Goal: Task Accomplishment & Management: Complete application form

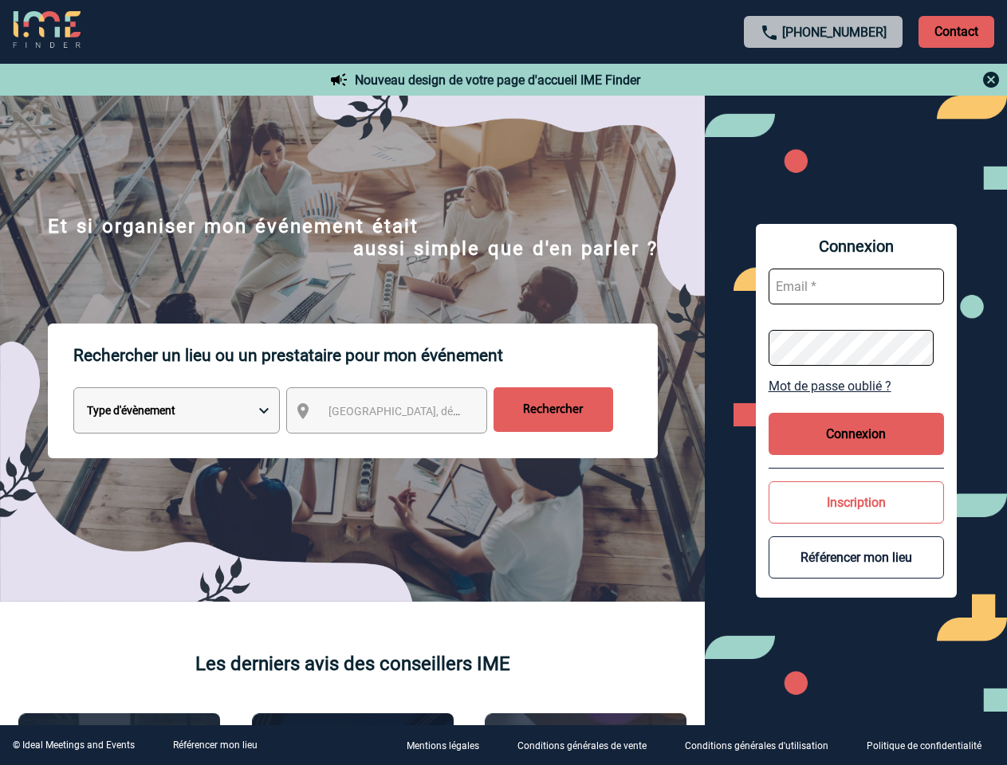
click at [503, 383] on p "Rechercher un lieu ou un prestataire pour mon événement" at bounding box center [365, 356] width 584 height 64
click at [956, 31] on p "Contact" at bounding box center [957, 32] width 76 height 32
click at [824, 80] on div at bounding box center [824, 79] width 355 height 19
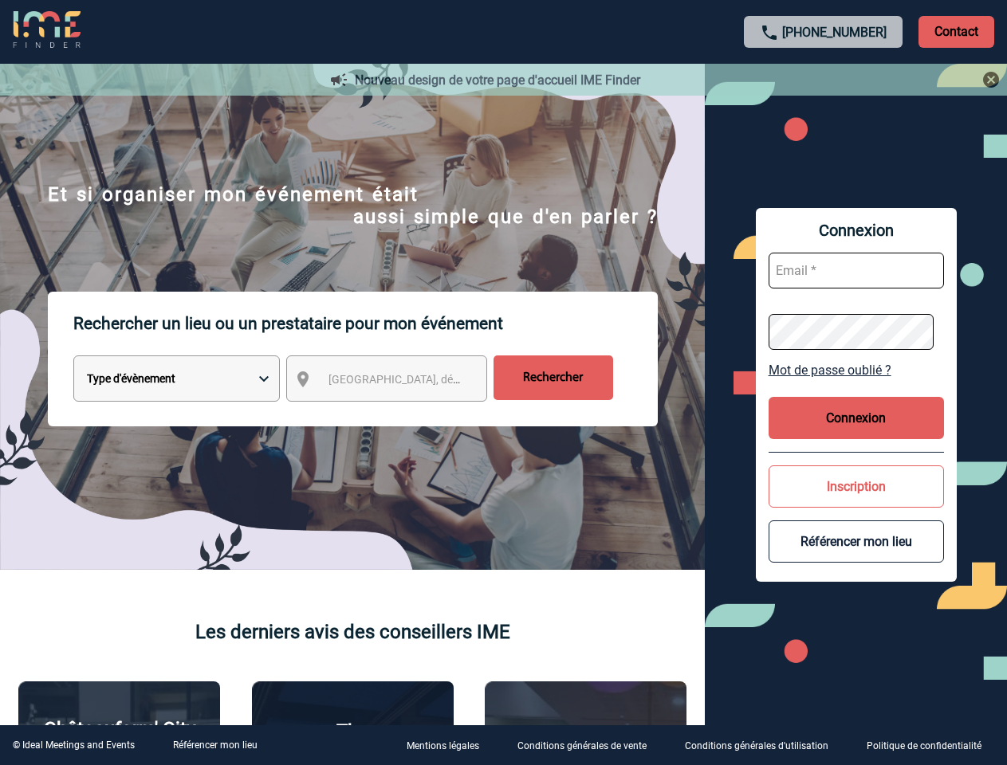
click at [401, 414] on div at bounding box center [500, 380] width 1000 height 760
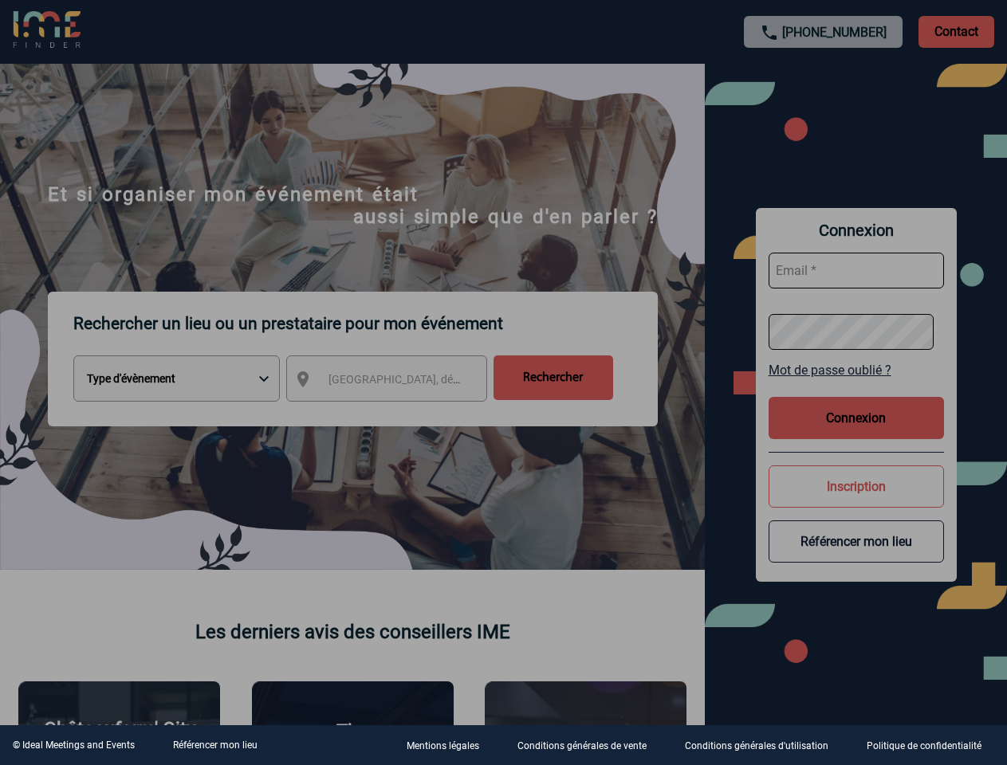
click at [856, 386] on div at bounding box center [503, 382] width 1007 height 765
click at [856, 434] on div at bounding box center [503, 382] width 1007 height 765
click at [856, 502] on div at bounding box center [503, 382] width 1007 height 765
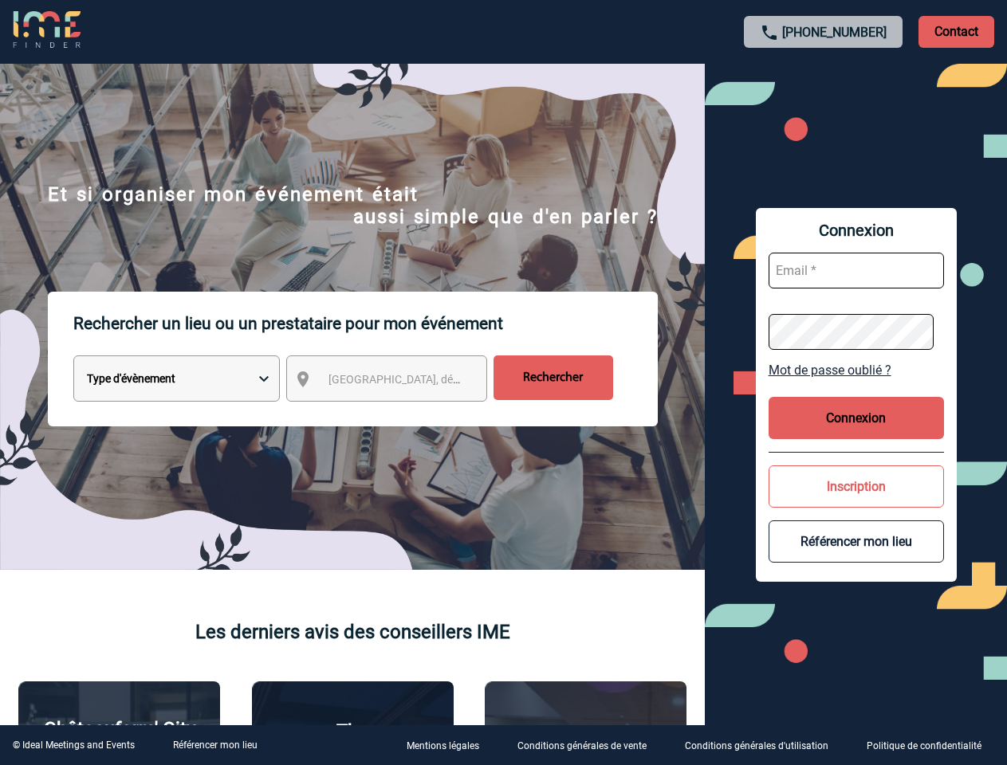
click at [856, 557] on button "Référencer mon lieu" at bounding box center [856, 542] width 175 height 42
click at [214, 745] on link "Référencer mon lieu" at bounding box center [215, 745] width 85 height 11
